Goal: Use online tool/utility: Use online tool/utility

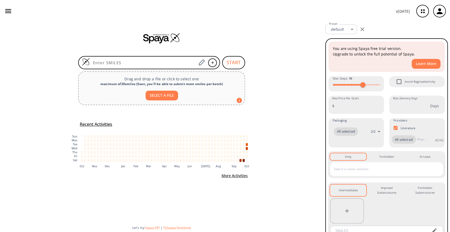
click at [165, 63] on input at bounding box center [143, 62] width 107 height 5
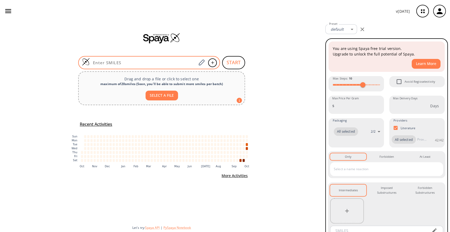
type input "O=C1NC(CCCC)=NC12CCCC2"
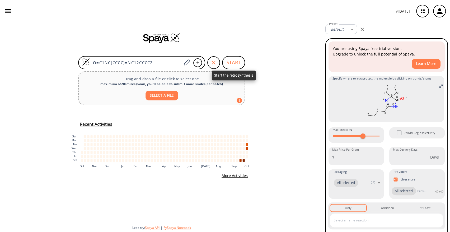
click at [235, 62] on button "START" at bounding box center [233, 62] width 23 height 13
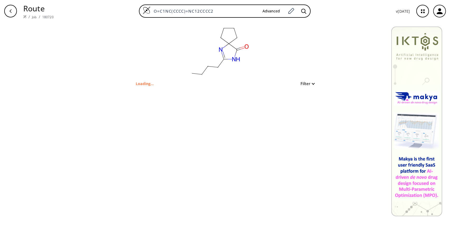
type input "CCCCC1=NC2(CCCC2)C(=O)N1"
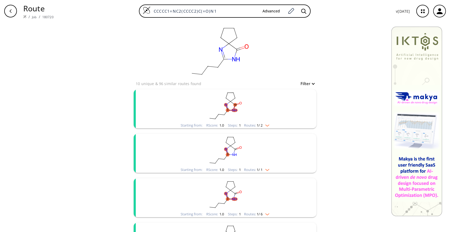
click at [244, 107] on rect "clusters" at bounding box center [224, 105] width 137 height 33
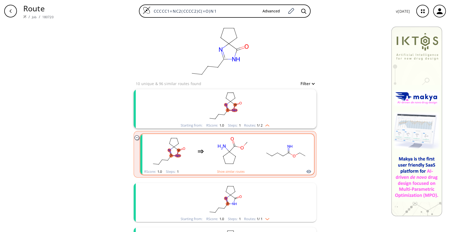
click at [246, 151] on rect "clusters" at bounding box center [233, 151] width 48 height 33
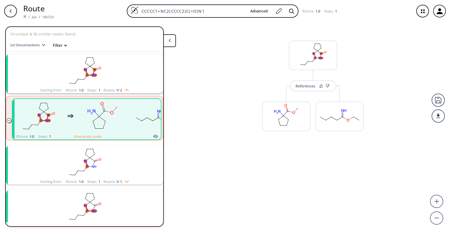
scroll to position [12, 0]
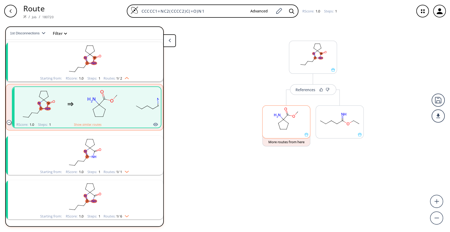
click at [284, 126] on rect at bounding box center [287, 119] width 48 height 27
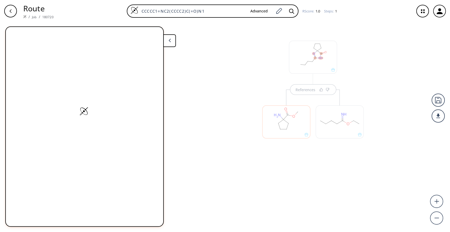
scroll to position [0, 0]
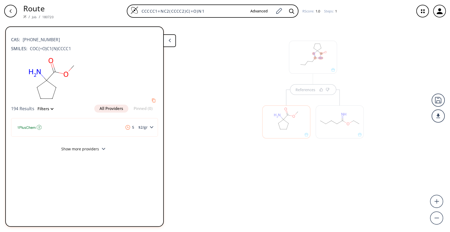
click at [337, 121] on div at bounding box center [340, 121] width 48 height 33
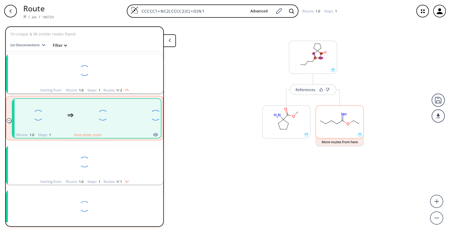
scroll to position [12, 0]
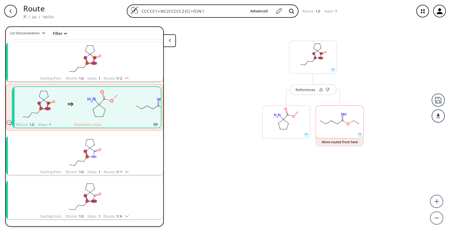
click at [337, 121] on rect at bounding box center [340, 119] width 48 height 27
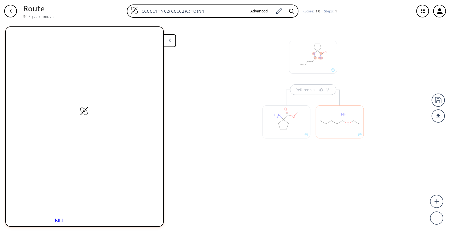
scroll to position [0, 0]
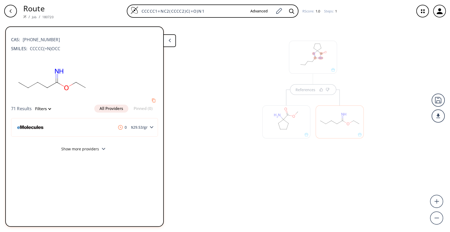
click at [285, 119] on div at bounding box center [286, 121] width 48 height 33
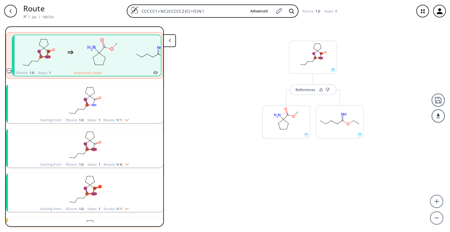
scroll to position [70, 0]
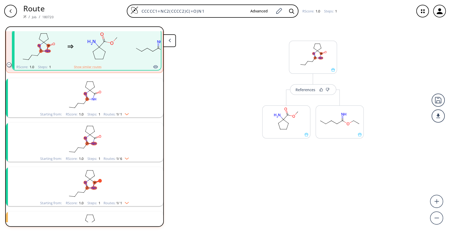
click at [121, 95] on rect "clusters" at bounding box center [84, 94] width 137 height 33
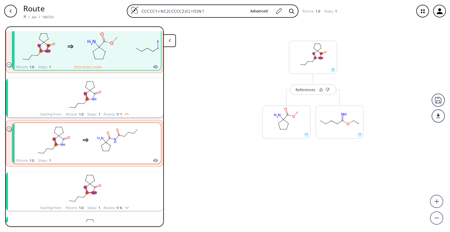
click at [130, 139] on rect "clusters" at bounding box center [118, 140] width 48 height 33
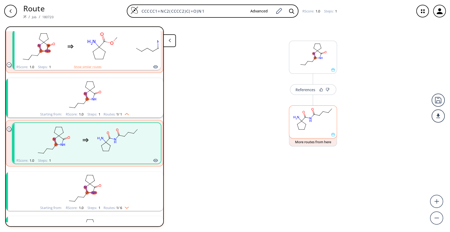
click at [302, 122] on ellipse at bounding box center [301, 121] width 3 height 3
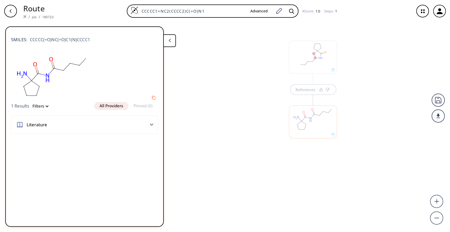
click at [264, 108] on div "References" at bounding box center [225, 125] width 450 height 206
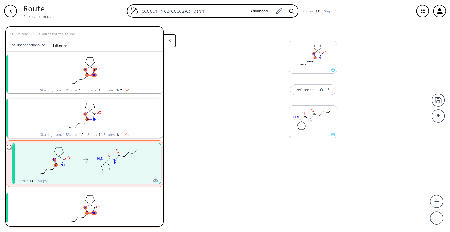
click at [120, 70] on rect "clusters" at bounding box center [84, 70] width 137 height 33
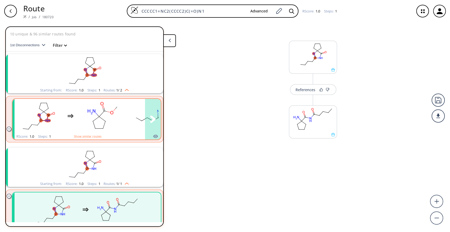
click at [118, 111] on rect "clusters" at bounding box center [103, 116] width 48 height 33
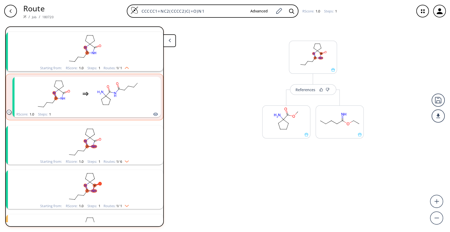
scroll to position [144, 0]
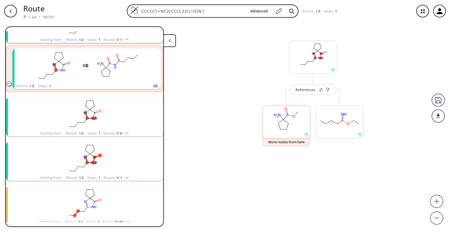
click at [279, 117] on ellipse at bounding box center [277, 116] width 9 height 6
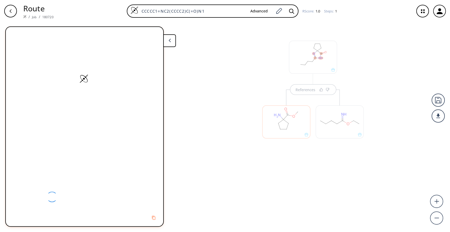
scroll to position [0, 0]
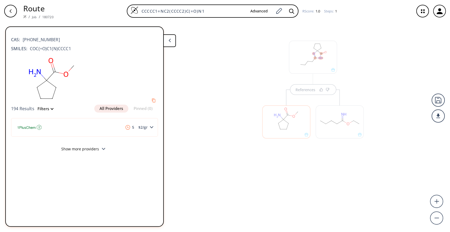
click at [102, 149] on icon at bounding box center [104, 149] width 4 height 2
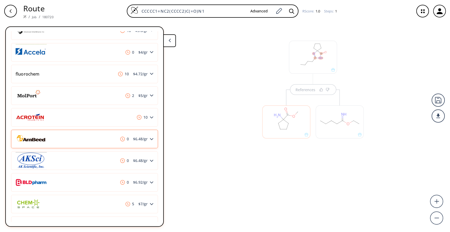
scroll to position [317, 0]
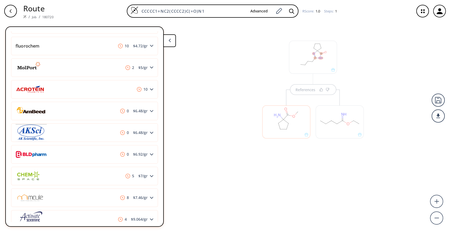
click at [316, 174] on div "References" at bounding box center [225, 125] width 450 height 206
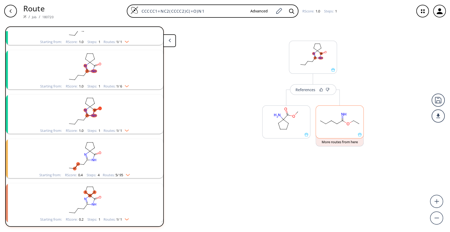
scroll to position [144, 0]
click at [332, 125] on rect at bounding box center [340, 119] width 48 height 27
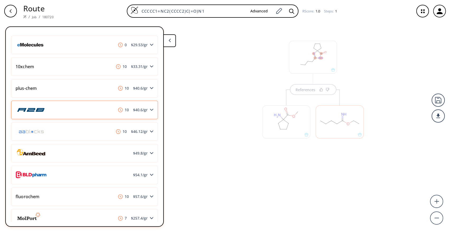
scroll to position [144, 0]
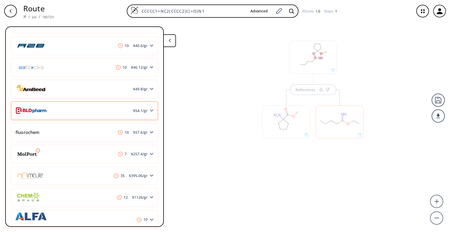
click at [135, 111] on span "$ 54.1 /gr" at bounding box center [140, 111] width 19 height 4
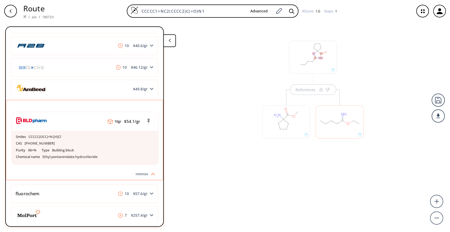
click at [385, 70] on div "References" at bounding box center [225, 125] width 450 height 206
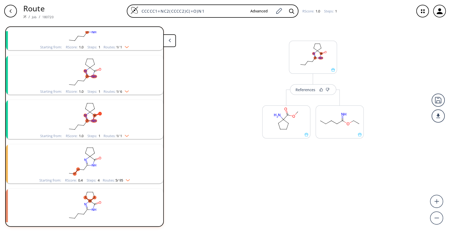
scroll to position [145, 0]
